Goal: Transaction & Acquisition: Purchase product/service

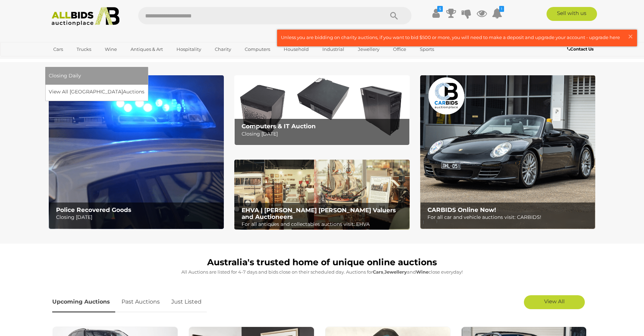
click at [81, 72] on span "Closing Daily" at bounding box center [65, 75] width 32 height 6
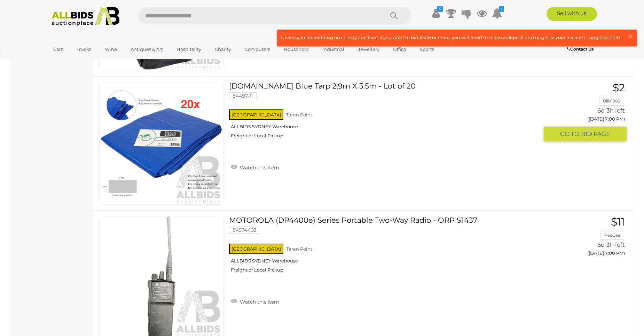
scroll to position [6439, 0]
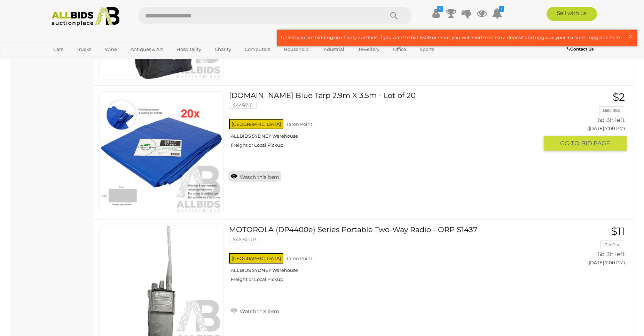
click at [255, 175] on link "Watch this item" at bounding box center [255, 176] width 52 height 10
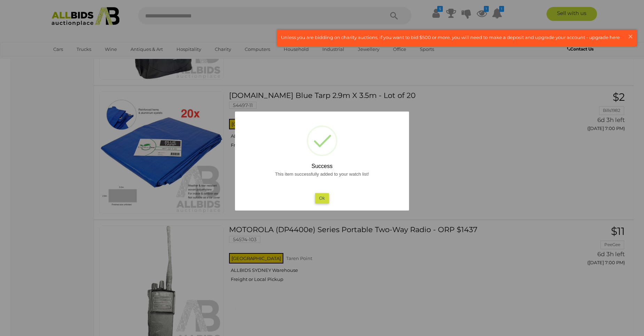
click at [316, 198] on button "Ok" at bounding box center [322, 198] width 14 height 10
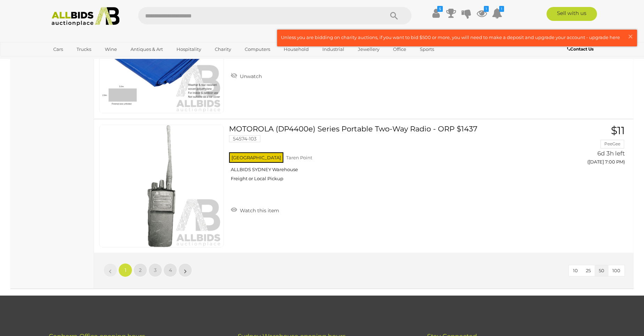
scroll to position [6613, 0]
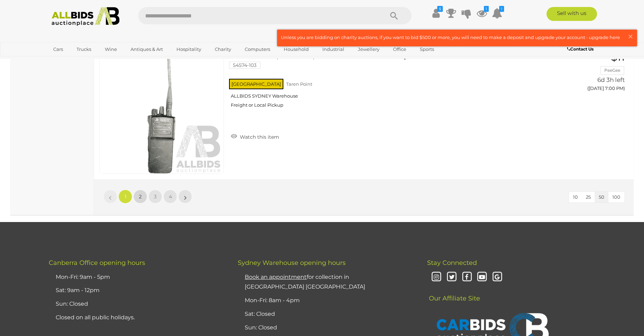
click at [142, 198] on link "2" at bounding box center [140, 196] width 14 height 14
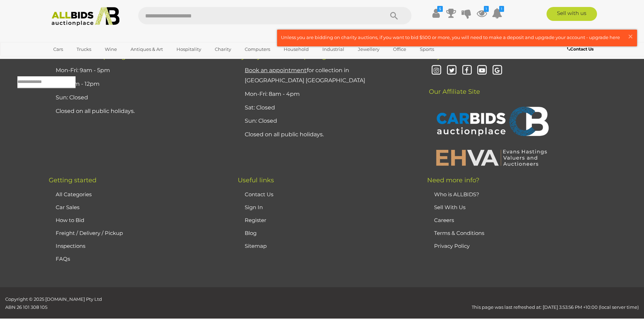
scroll to position [22, 0]
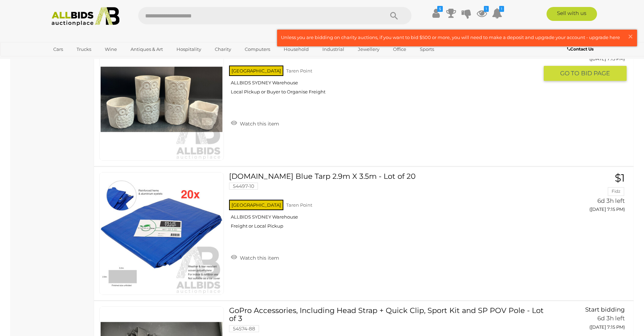
scroll to position [3155, 0]
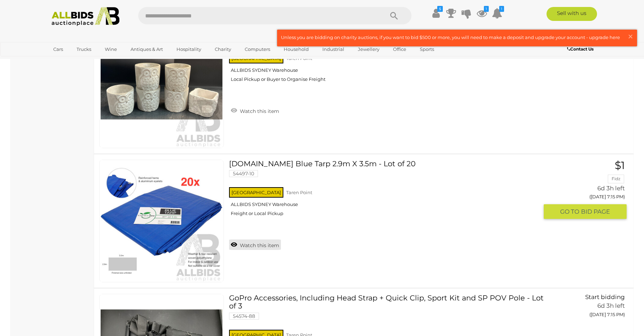
click at [261, 245] on link "Watch this item" at bounding box center [255, 244] width 52 height 10
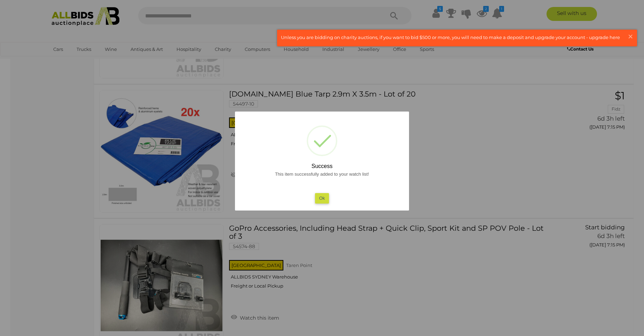
scroll to position [3259, 0]
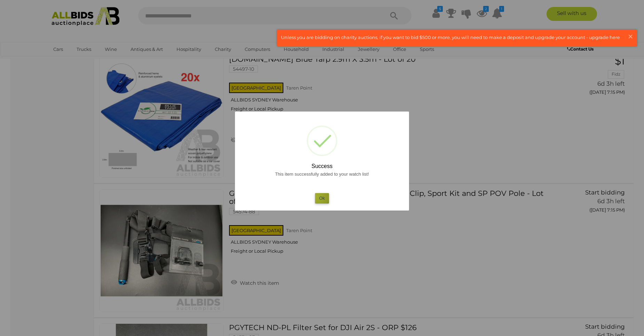
click at [316, 196] on button "Ok" at bounding box center [322, 198] width 14 height 10
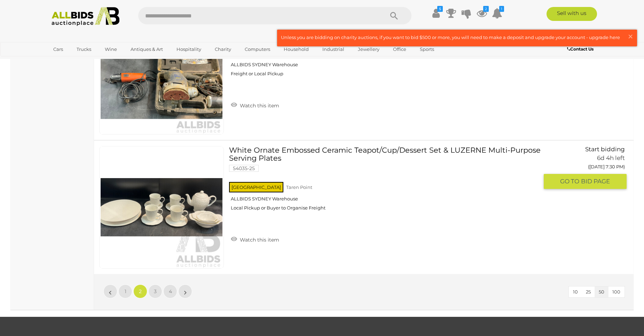
scroll to position [6531, 0]
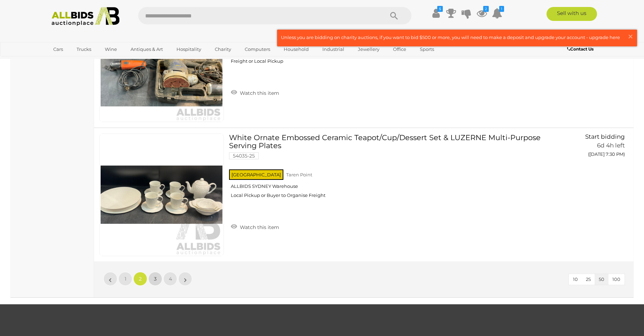
click at [159, 277] on link "3" at bounding box center [155, 278] width 14 height 14
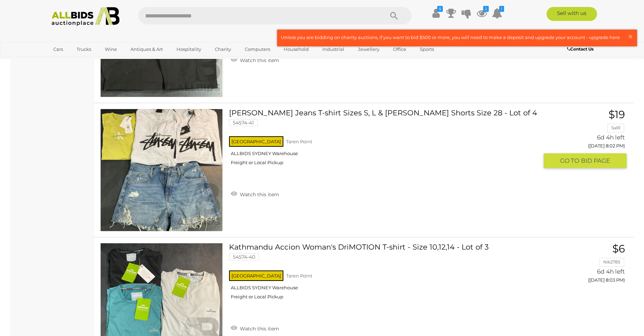
scroll to position [6496, 0]
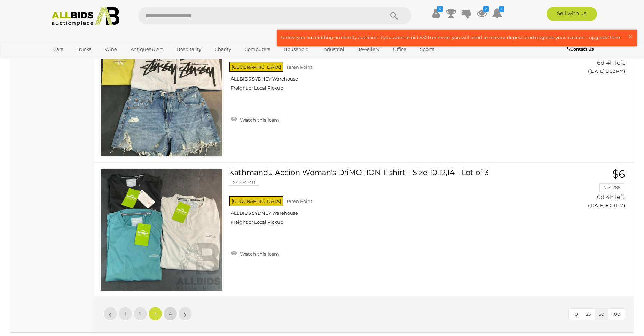
click at [169, 310] on span "4" at bounding box center [170, 313] width 3 height 6
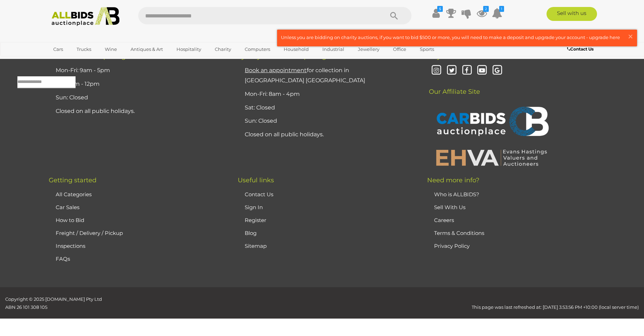
scroll to position [22, 0]
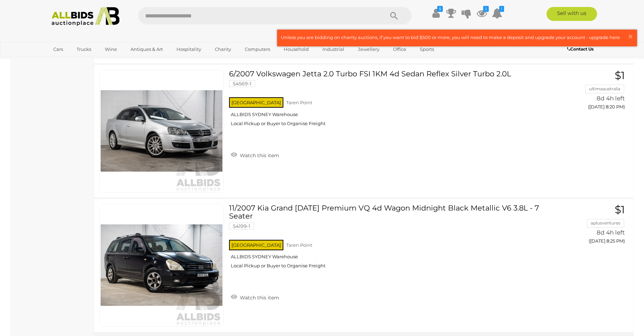
scroll to position [6461, 0]
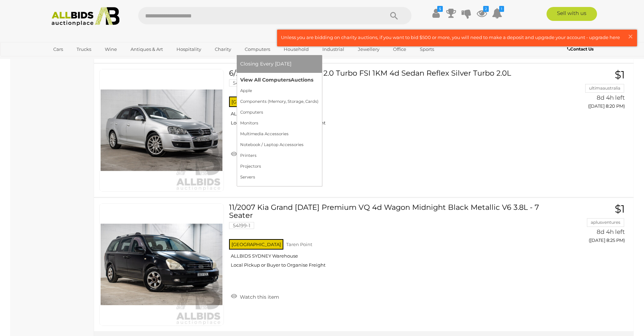
click at [254, 81] on link "View All Computers Auctions" at bounding box center [279, 79] width 78 height 11
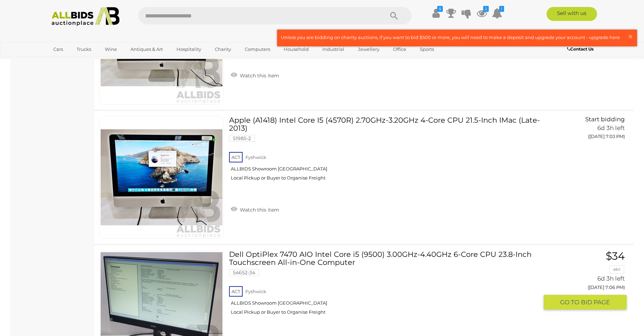
scroll to position [696, 0]
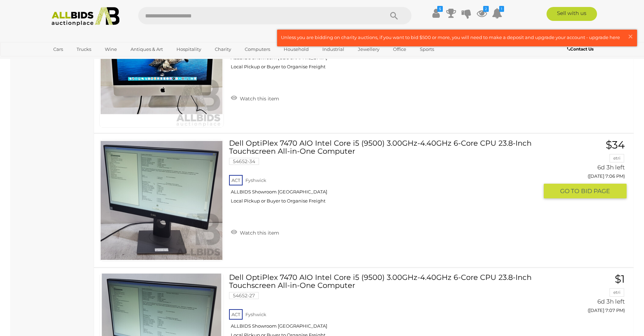
click at [176, 203] on img at bounding box center [162, 200] width 122 height 122
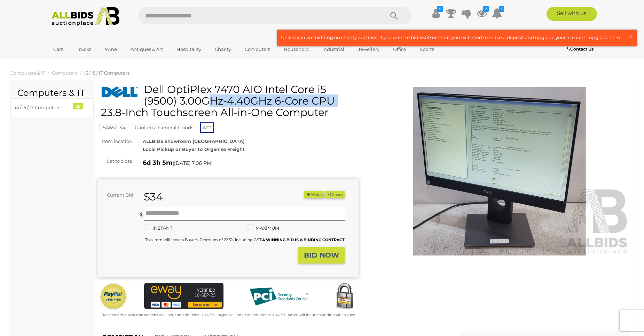
drag, startPoint x: 146, startPoint y: 87, endPoint x: 262, endPoint y: 94, distance: 116.1
click at [262, 94] on h1 "Dell OptiPlex 7470 AIO Intel Core i5 (9500) 3.00GHz-4.40GHz 6-Core CPU 23.8-Inc…" at bounding box center [229, 101] width 256 height 34
drag, startPoint x: 262, startPoint y: 94, endPoint x: 244, endPoint y: 89, distance: 18.7
copy h1 "Dell OptiPlex 7470 AIO"
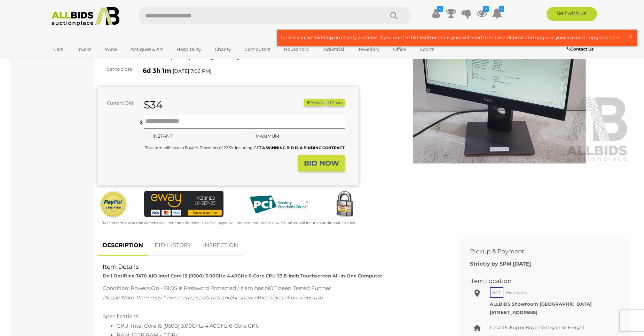
scroll to position [70, 0]
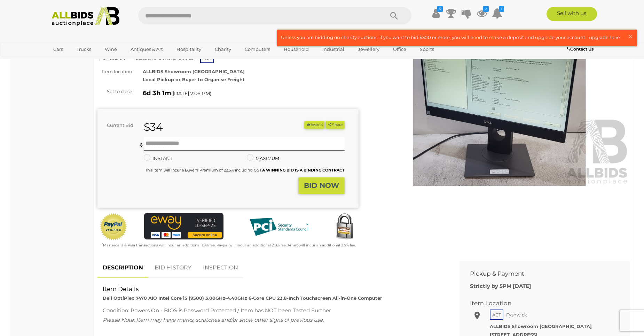
click at [315, 125] on button "Watch" at bounding box center [314, 124] width 20 height 7
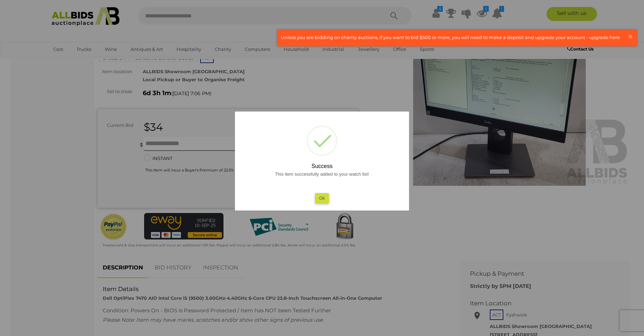
click at [323, 199] on button "Ok" at bounding box center [322, 198] width 14 height 10
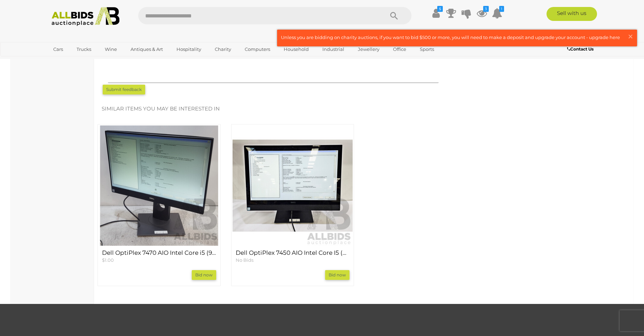
scroll to position [592, 0]
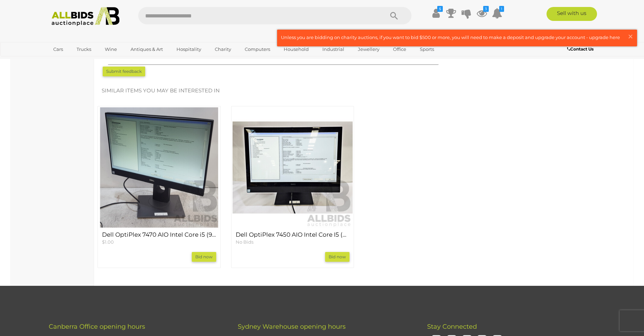
click at [339, 258] on link "Bid now" at bounding box center [337, 257] width 24 height 10
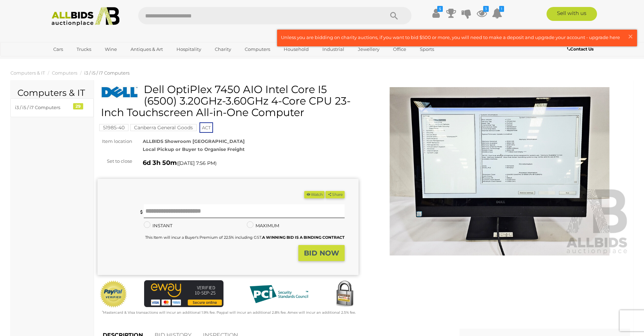
click at [598, 172] on img at bounding box center [499, 171] width 261 height 168
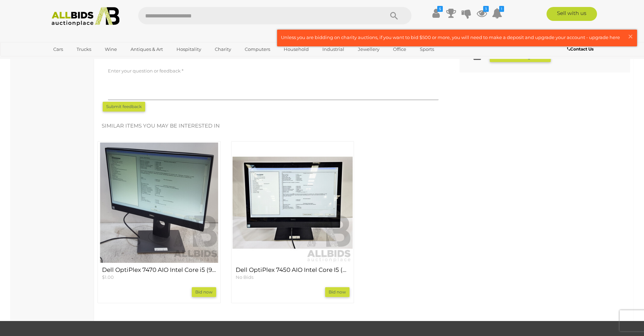
scroll to position [383, 0]
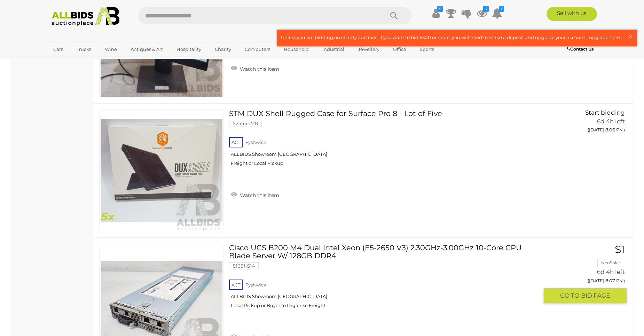
scroll to position [5142, 0]
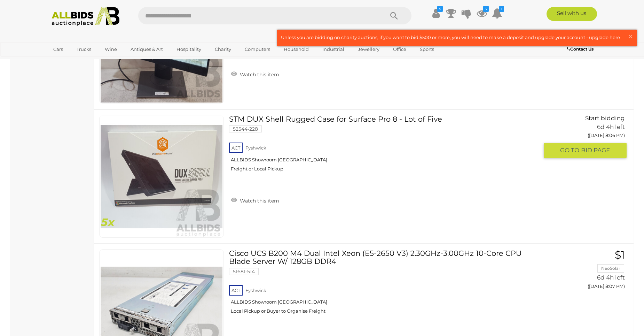
click at [168, 179] on img at bounding box center [162, 176] width 122 height 122
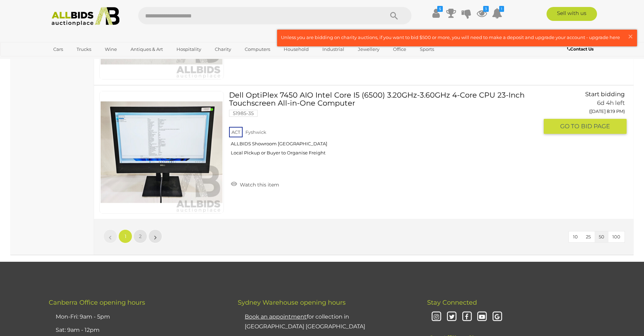
scroll to position [6642, 0]
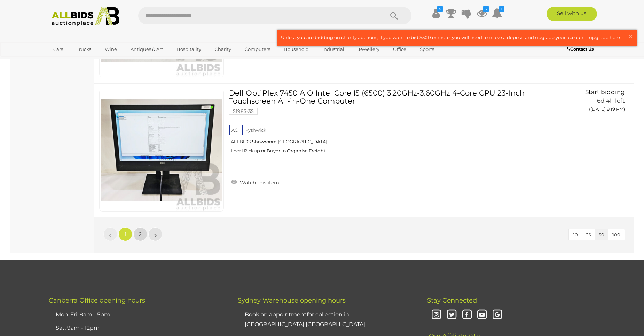
click at [140, 236] on span "2" at bounding box center [140, 234] width 3 height 6
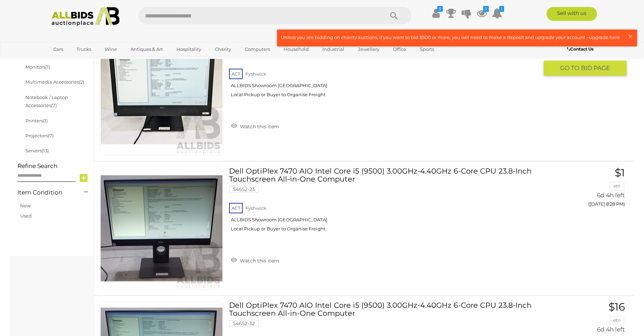
scroll to position [298, 0]
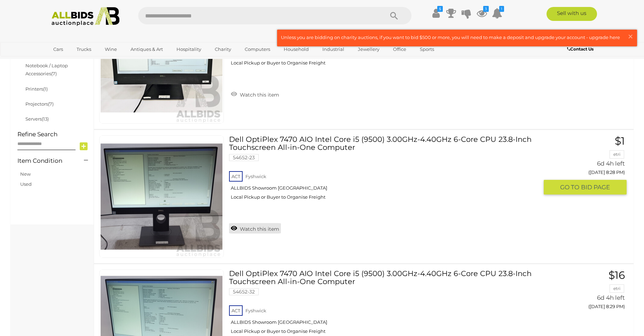
click at [268, 228] on link "Watch this item" at bounding box center [255, 228] width 52 height 10
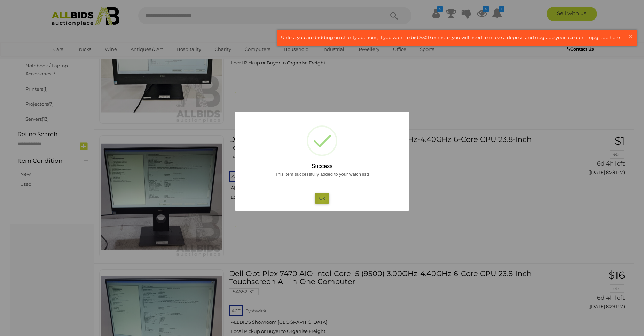
click at [323, 199] on button "Ok" at bounding box center [322, 198] width 14 height 10
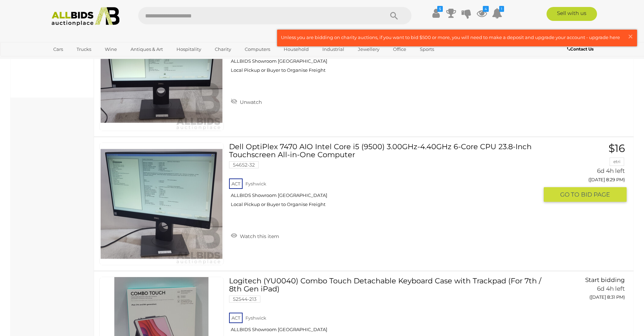
scroll to position [437, 0]
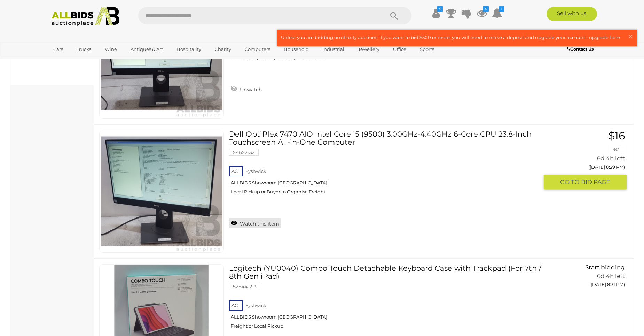
click at [269, 224] on link "Watch this item" at bounding box center [255, 223] width 52 height 10
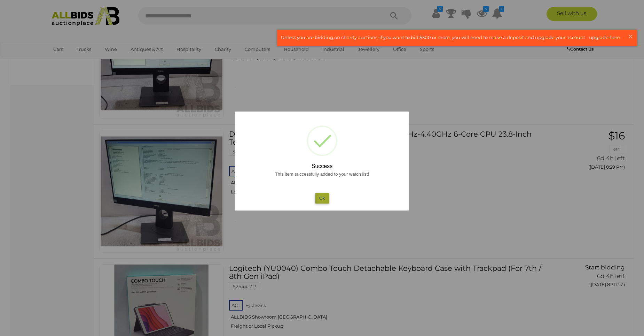
click at [322, 197] on button "Ok" at bounding box center [322, 198] width 14 height 10
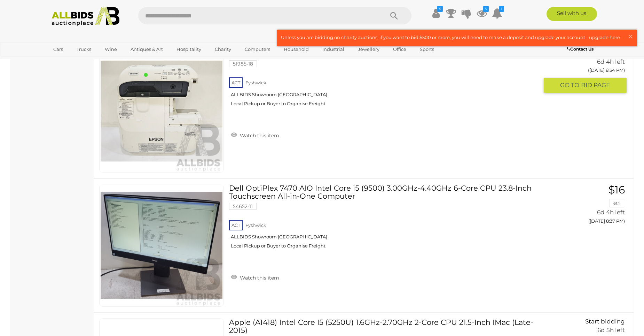
scroll to position [1098, 0]
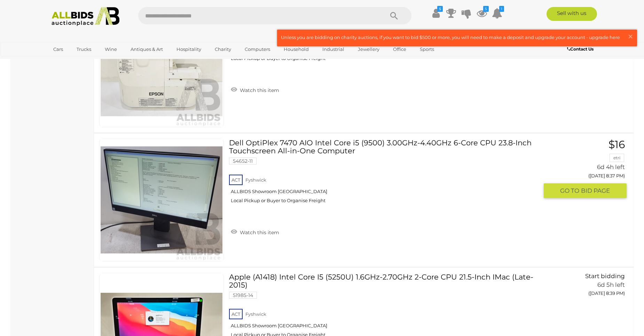
click at [189, 212] on img at bounding box center [162, 200] width 122 height 122
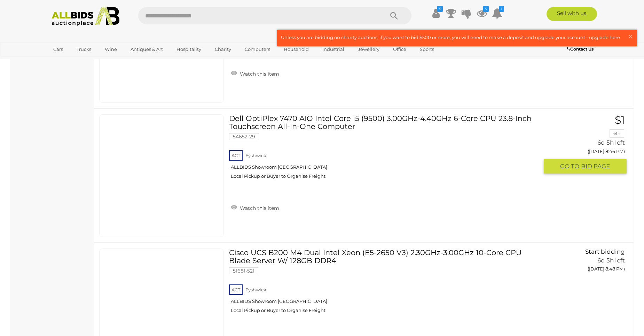
scroll to position [2096, 0]
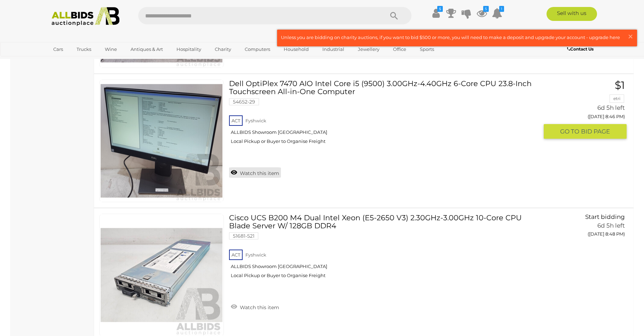
click at [259, 172] on link "Watch this item" at bounding box center [255, 172] width 52 height 10
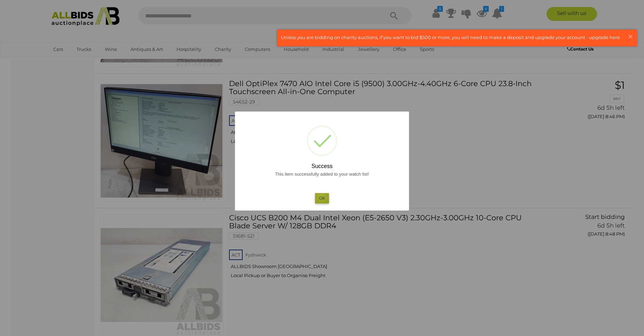
click at [321, 196] on button "Ok" at bounding box center [322, 198] width 14 height 10
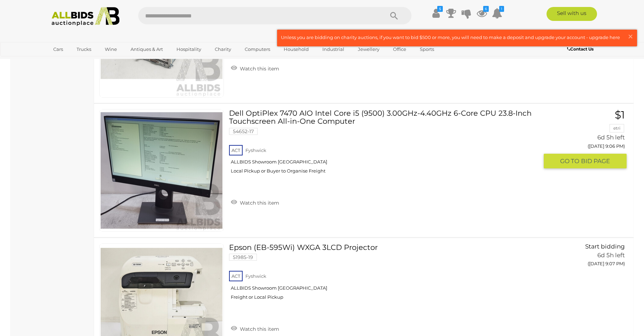
scroll to position [3140, 0]
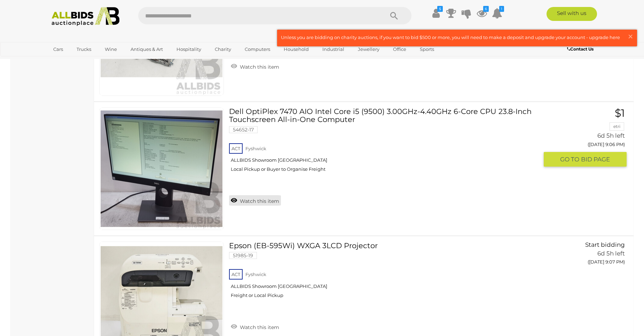
click at [249, 203] on link "Watch this item" at bounding box center [255, 200] width 52 height 10
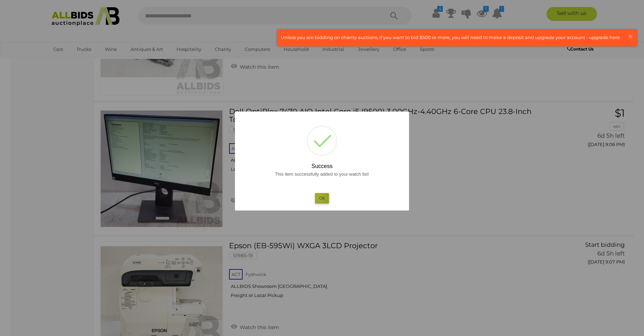
click at [320, 197] on button "Ok" at bounding box center [322, 198] width 14 height 10
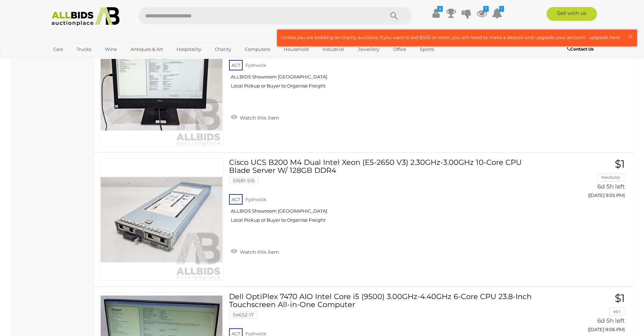
scroll to position [2931, 0]
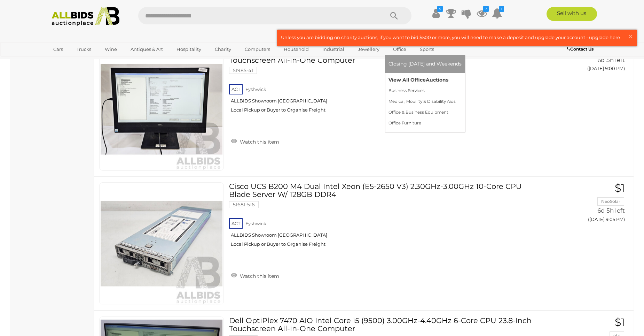
click at [395, 78] on link "View All Office Auctions" at bounding box center [424, 79] width 73 height 11
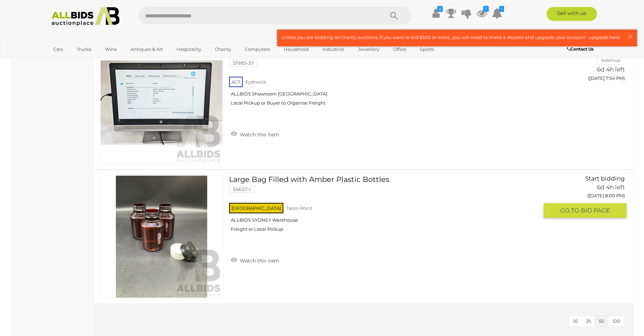
scroll to position [2506, 0]
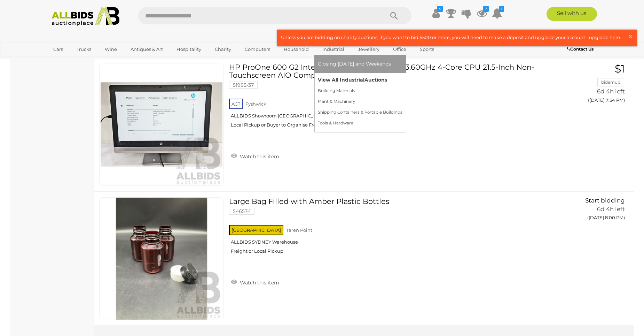
click at [329, 79] on link "View All Industrial Auctions" at bounding box center [360, 79] width 85 height 11
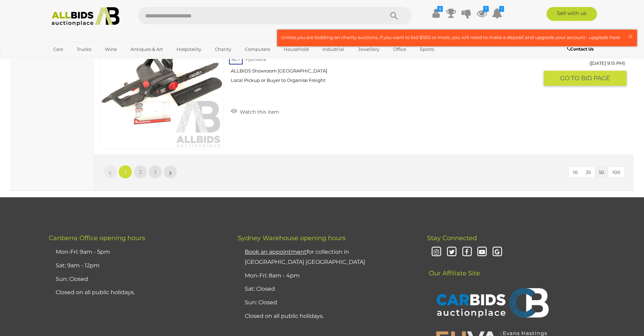
scroll to position [6717, 0]
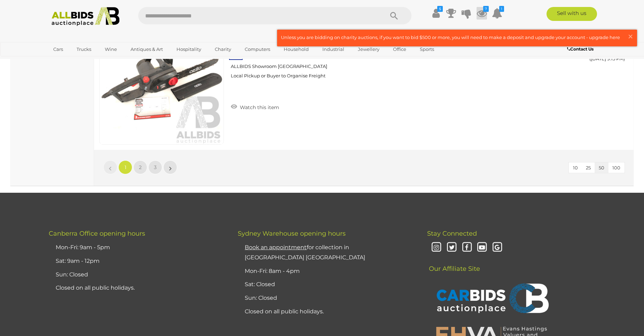
click at [479, 13] on icon at bounding box center [481, 13] width 10 height 13
